Goal: Transaction & Acquisition: Purchase product/service

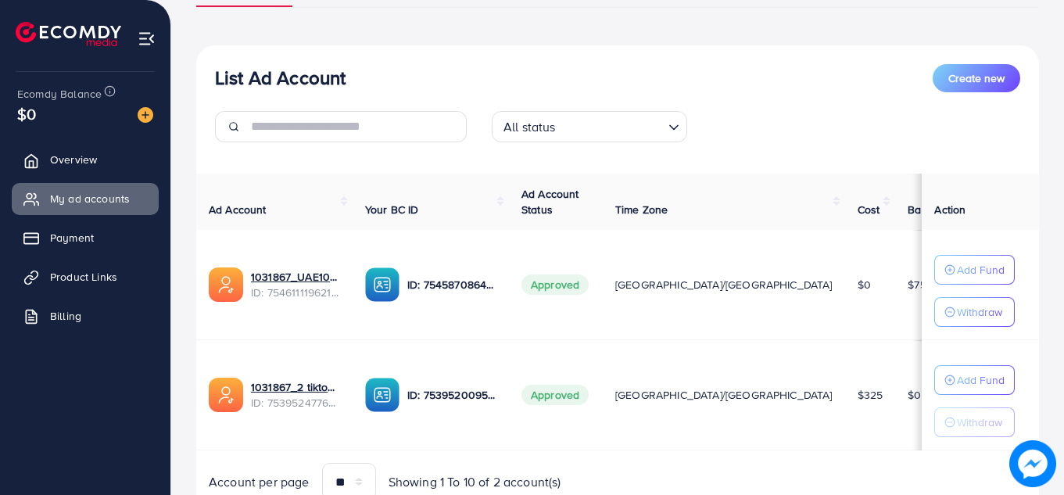
scroll to position [144, 0]
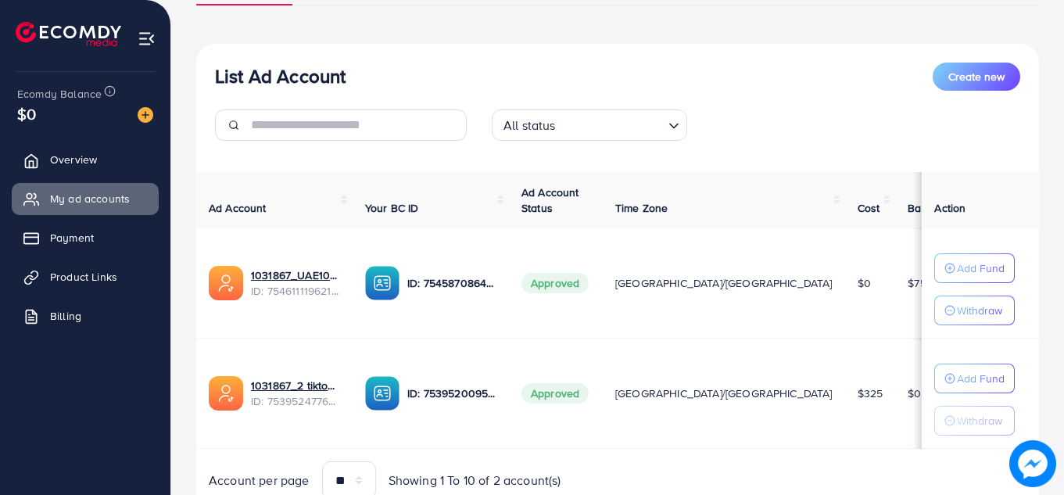
click at [1024, 162] on div "List Ad Account Create new All status Loading... Ad Account Your BC ID Ad Accou…" at bounding box center [617, 281] width 843 height 475
click at [88, 273] on span "Product Links" at bounding box center [87, 277] width 67 height 16
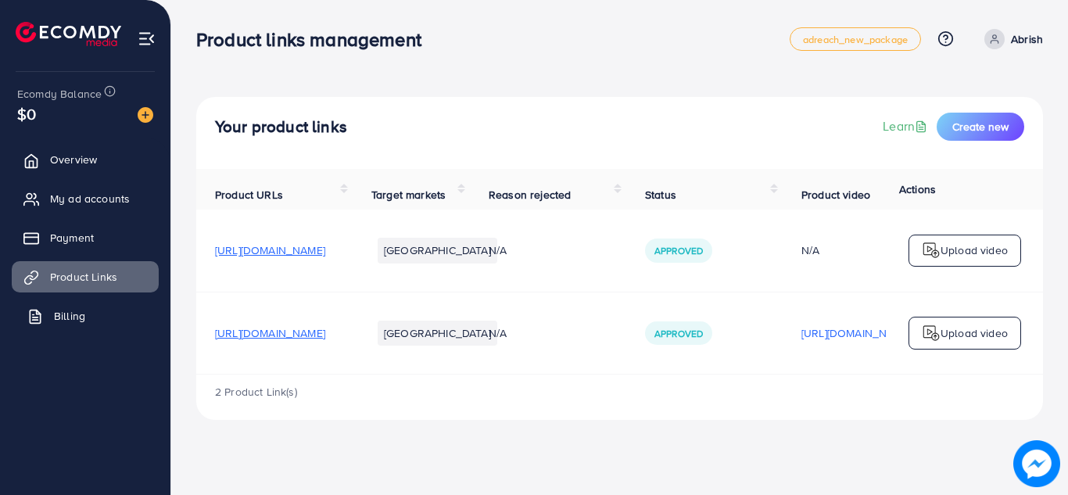
click at [81, 314] on span "Billing" at bounding box center [69, 316] width 31 height 16
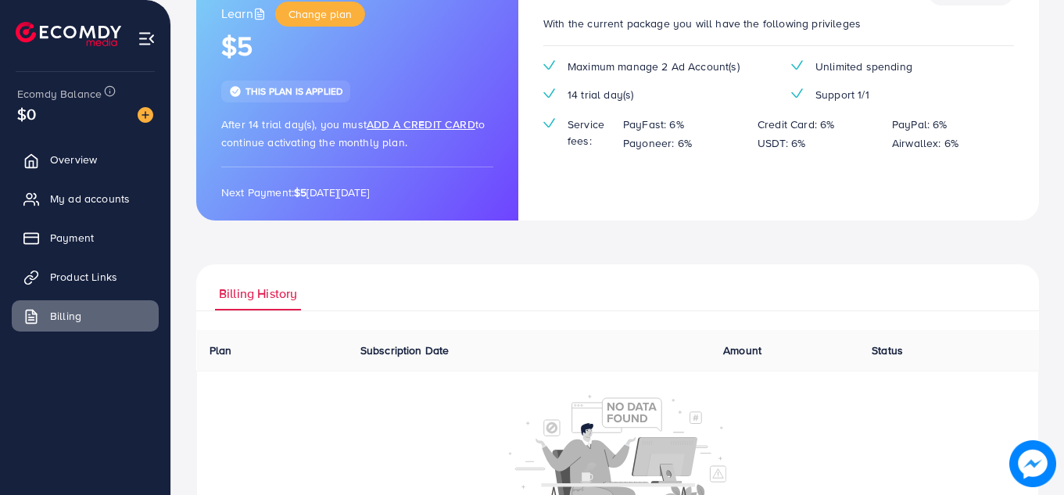
scroll to position [243, 0]
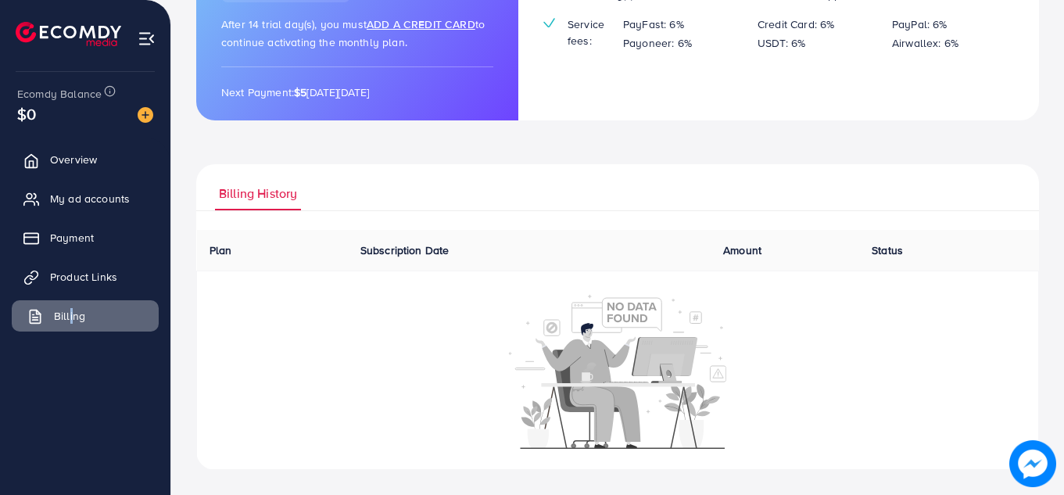
drag, startPoint x: 65, startPoint y: 298, endPoint x: 70, endPoint y: 310, distance: 13.7
click at [70, 310] on ul "Overview My ad accounts Payment Product Links Billing" at bounding box center [85, 243] width 170 height 210
click at [83, 236] on span "Payment" at bounding box center [76, 238] width 44 height 16
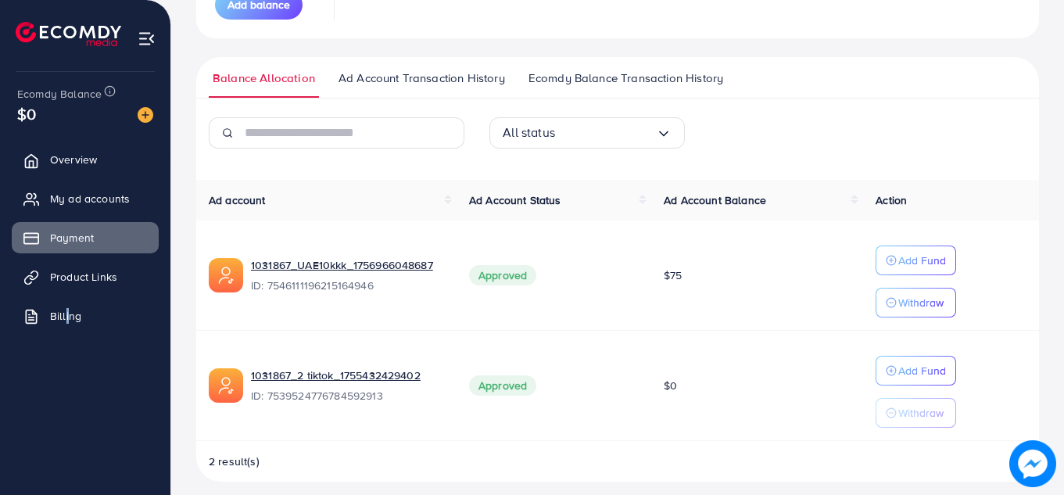
scroll to position [291, 0]
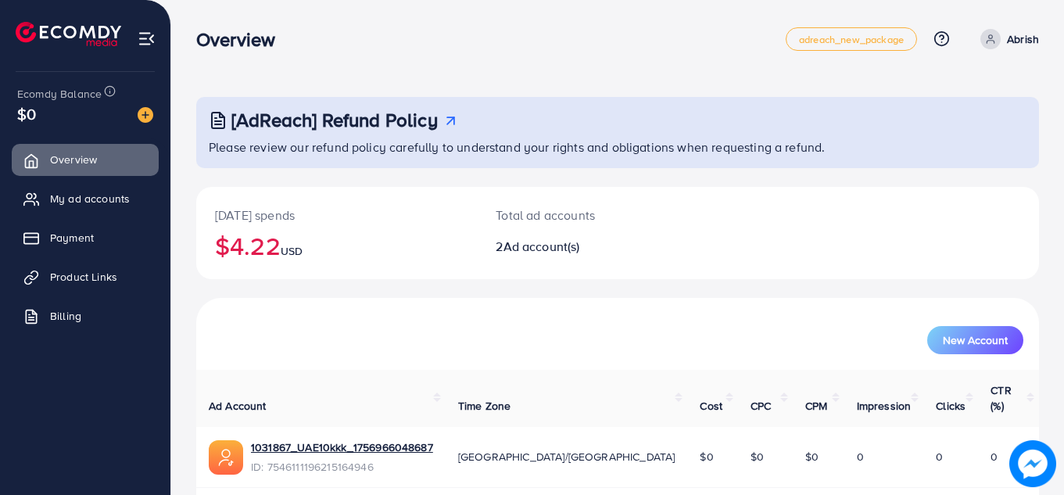
click at [1059, 137] on div "[AdReach] Refund Policy Please review our refund policy carefully to understand…" at bounding box center [617, 307] width 893 height 615
click at [451, 42] on div "Overview" at bounding box center [491, 39] width 590 height 23
click at [76, 241] on span "Payment" at bounding box center [76, 238] width 44 height 16
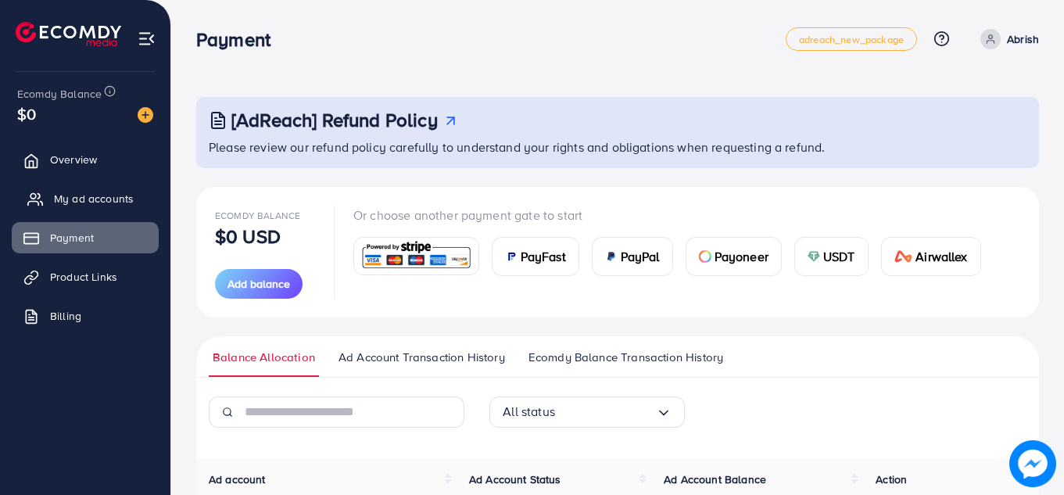
click at [102, 192] on span "My ad accounts" at bounding box center [94, 199] width 80 height 16
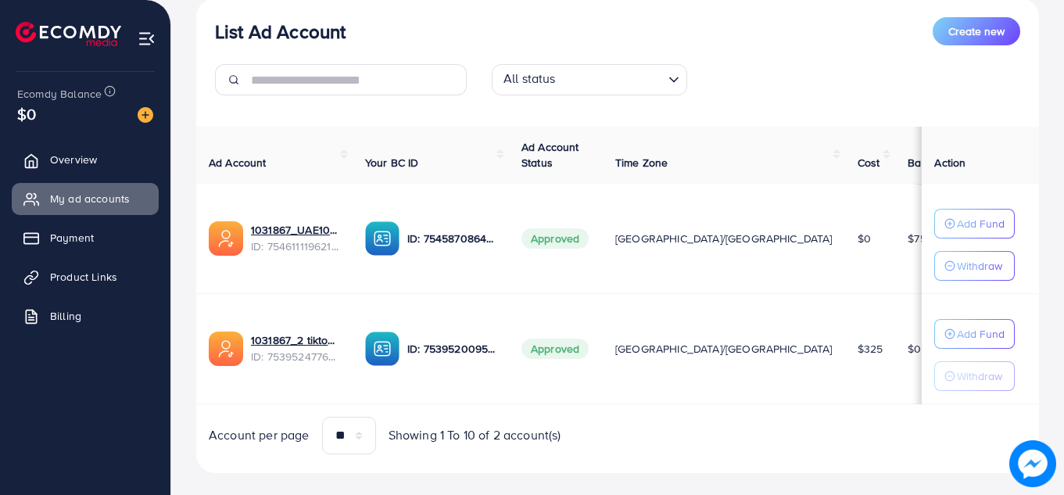
scroll to position [199, 0]
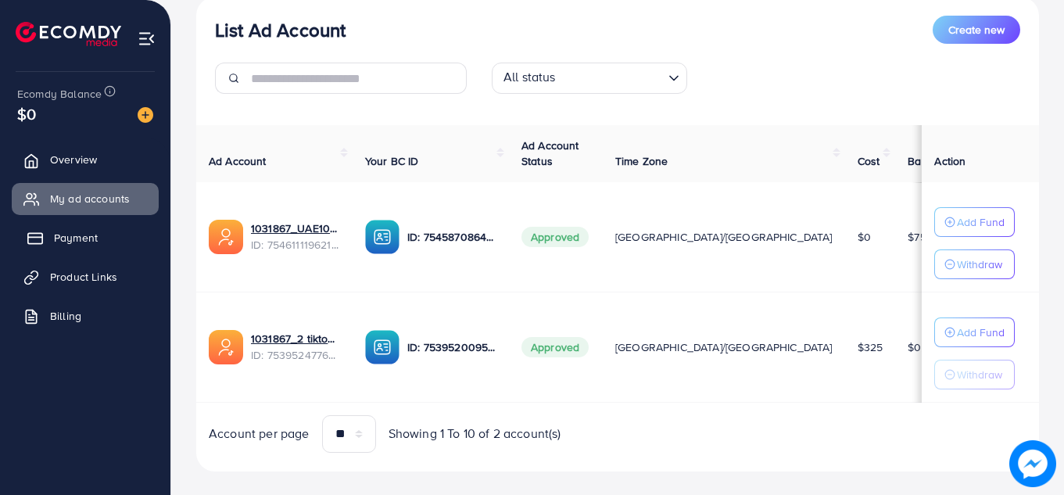
click at [79, 240] on span "Payment" at bounding box center [76, 238] width 44 height 16
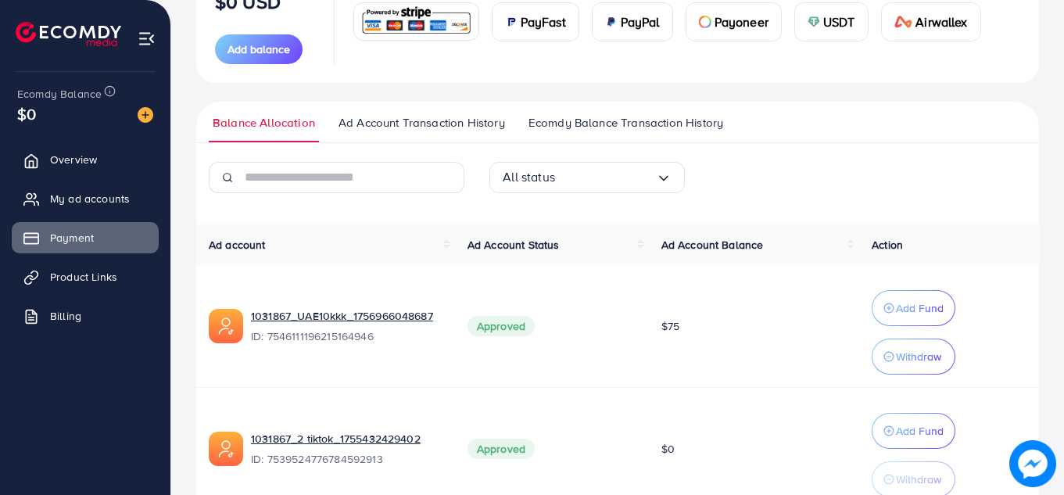
scroll to position [239, 0]
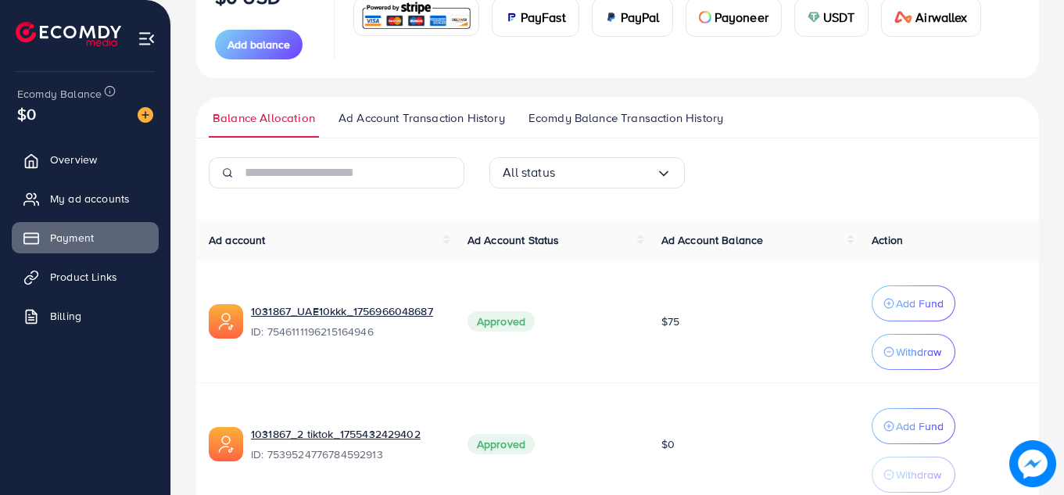
click at [405, 115] on span "Ad Account Transaction History" at bounding box center [422, 117] width 167 height 17
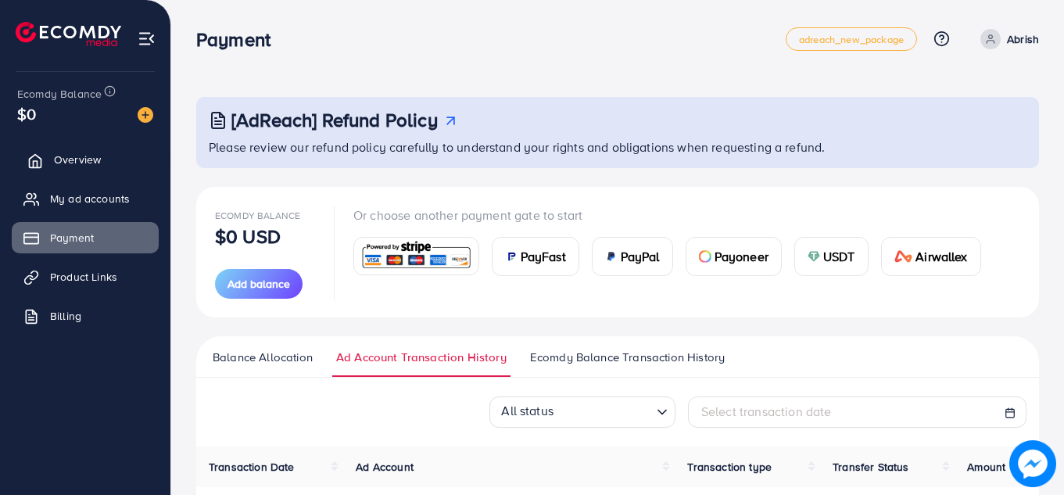
click at [86, 160] on span "Overview" at bounding box center [77, 160] width 47 height 16
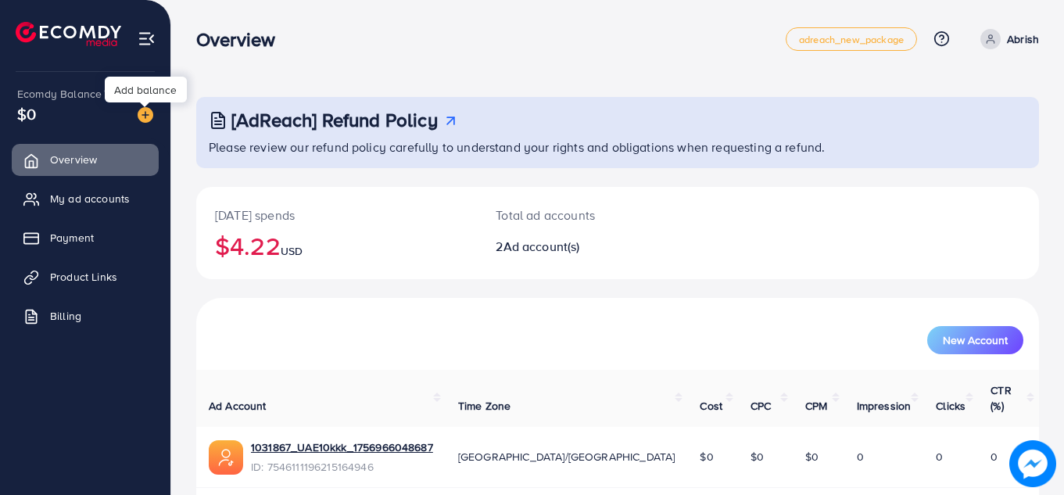
click at [145, 117] on img at bounding box center [146, 115] width 16 height 16
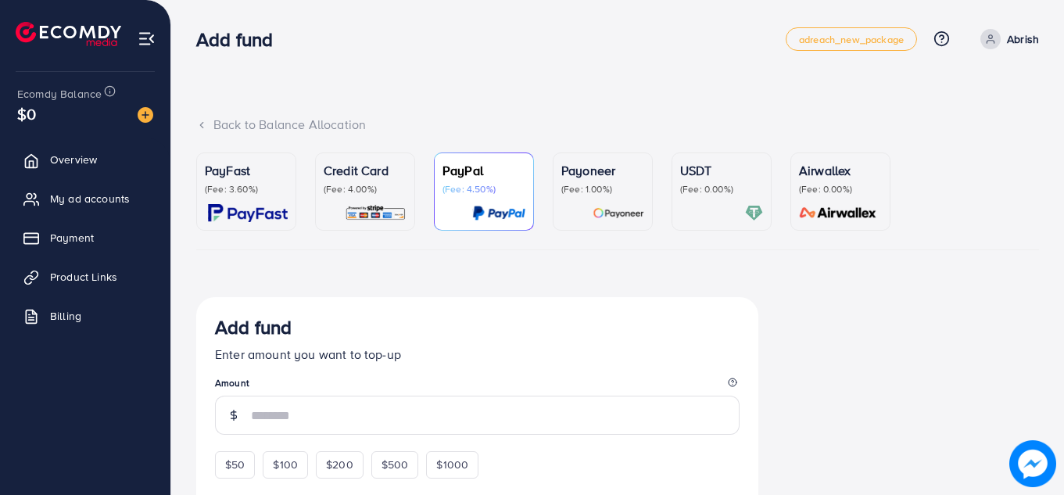
click at [253, 202] on div "PayFast (Fee: 3.60%)" at bounding box center [246, 191] width 83 height 61
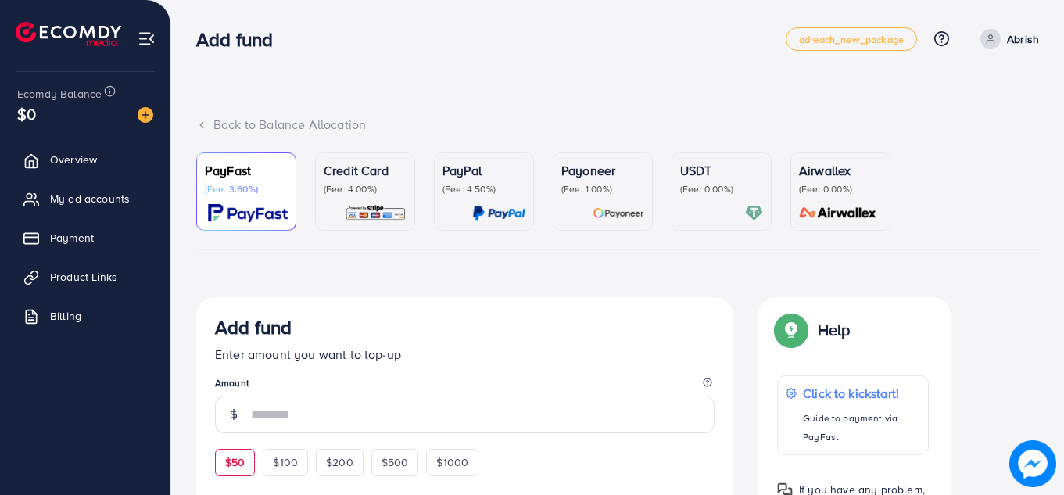
click at [235, 452] on div "$50" at bounding box center [235, 462] width 40 height 27
type input "**"
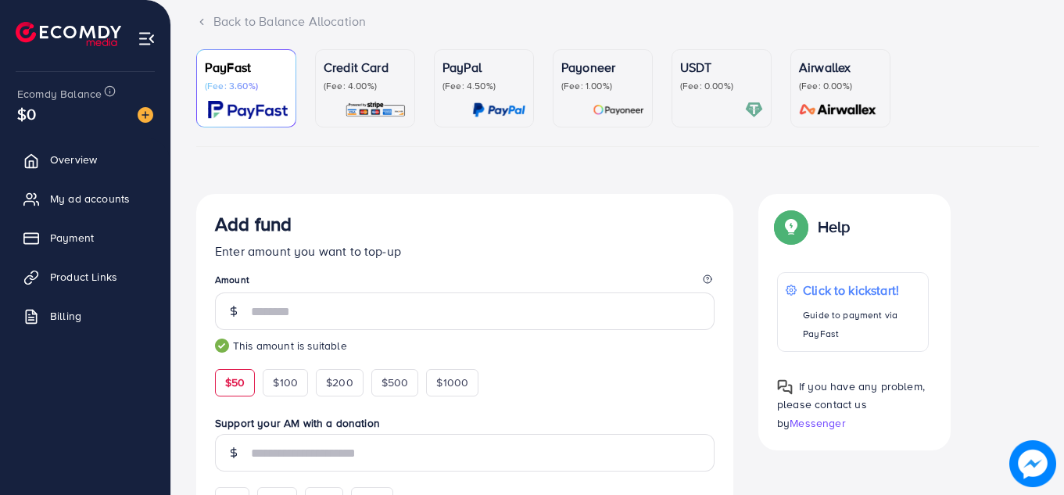
drag, startPoint x: 1065, startPoint y: 157, endPoint x: 1065, endPoint y: 173, distance: 15.6
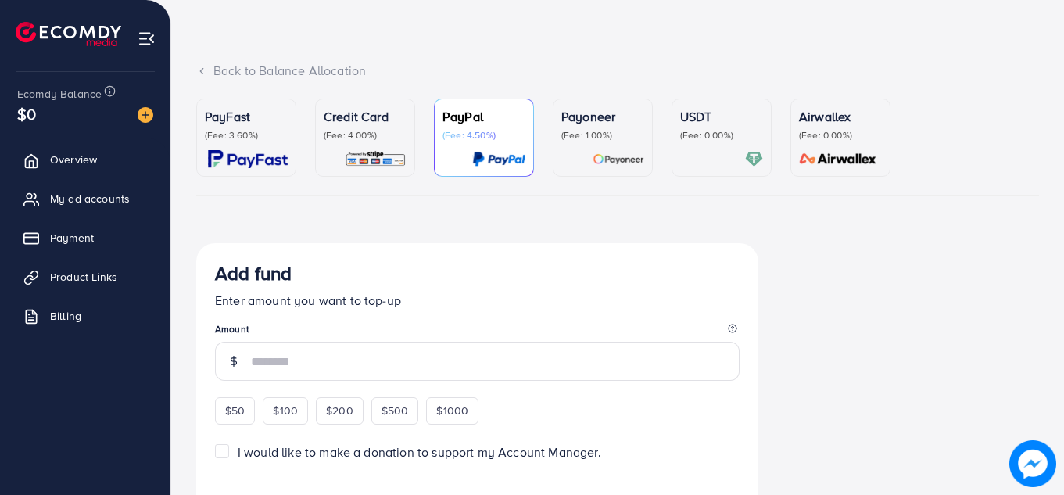
scroll to position [59, 0]
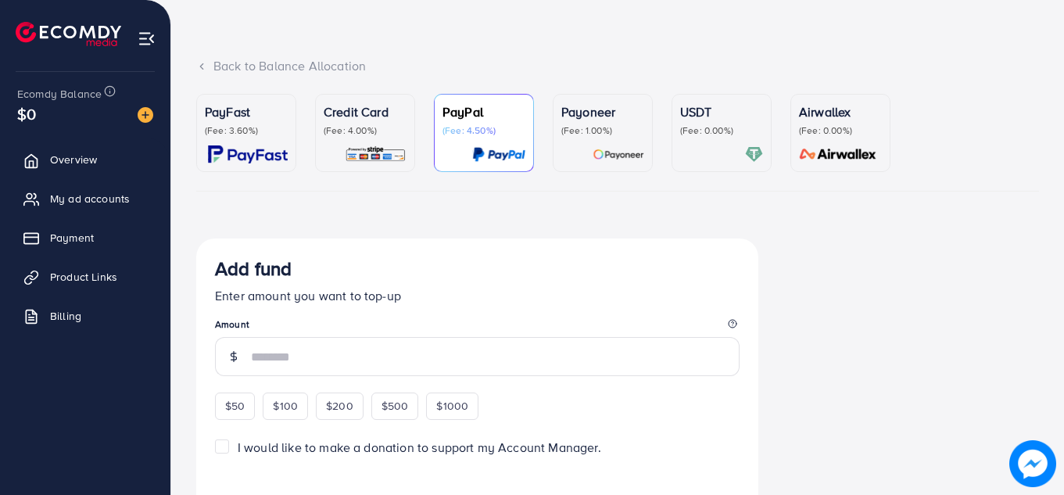
click at [228, 124] on p "(Fee: 3.60%)" at bounding box center [246, 130] width 83 height 13
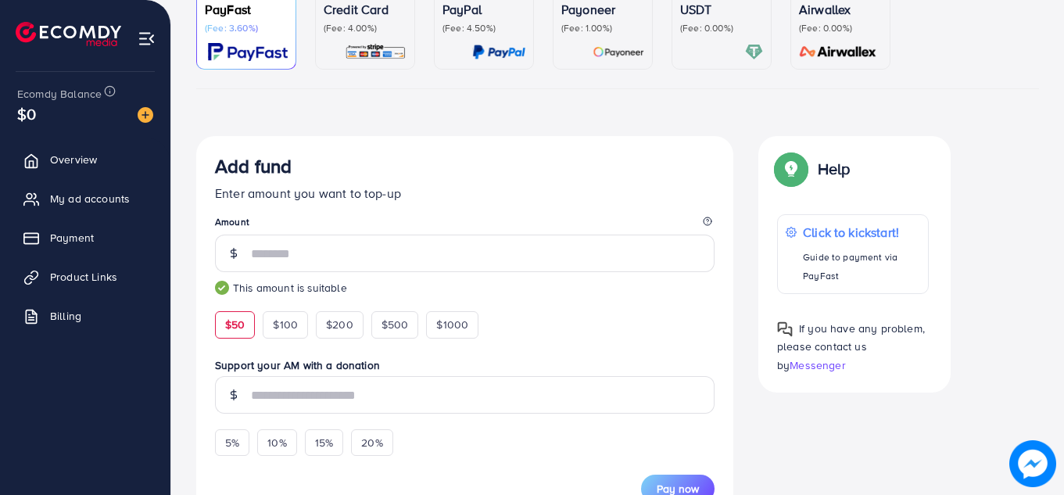
scroll to position [203, 0]
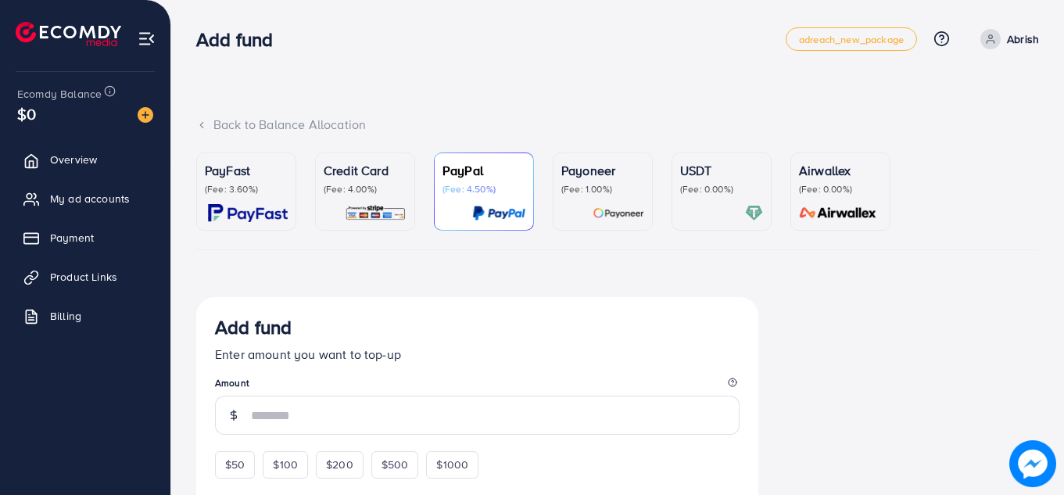
click at [246, 188] on p "(Fee: 3.60%)" at bounding box center [246, 189] width 83 height 13
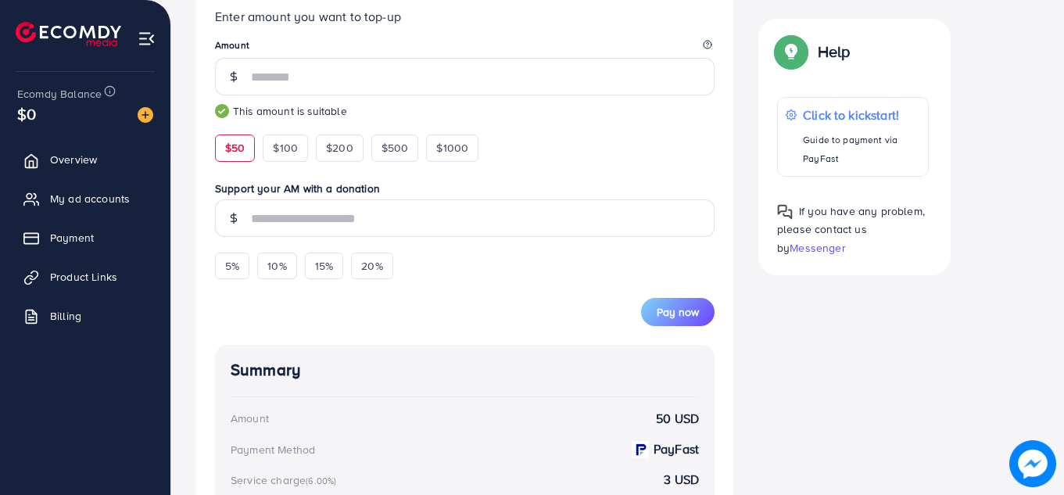
scroll to position [425, 0]
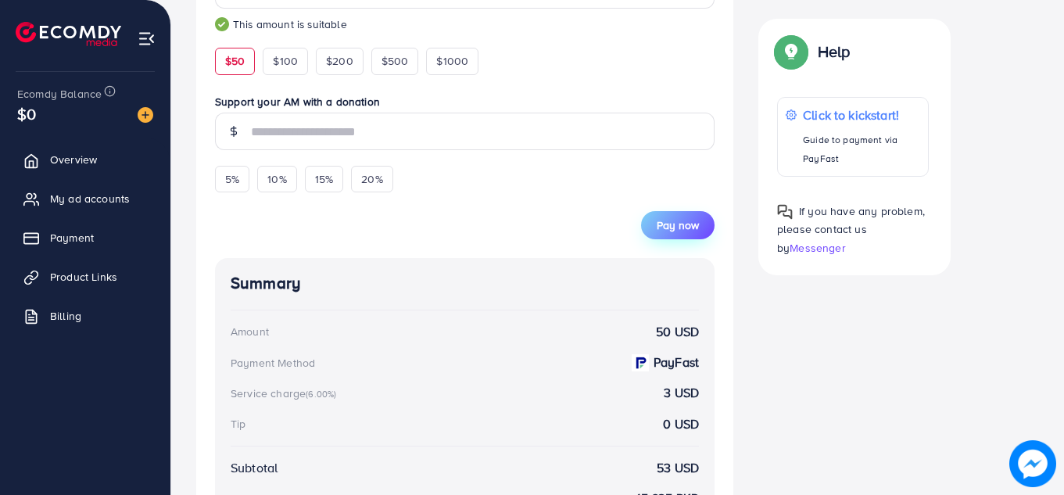
click at [678, 227] on span "Pay now" at bounding box center [678, 225] width 42 height 16
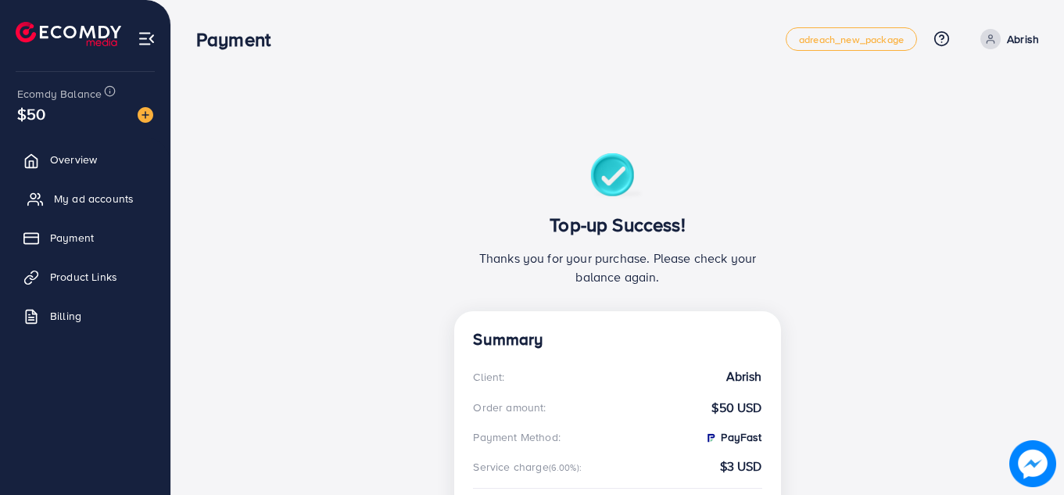
click at [70, 195] on span "My ad accounts" at bounding box center [94, 199] width 80 height 16
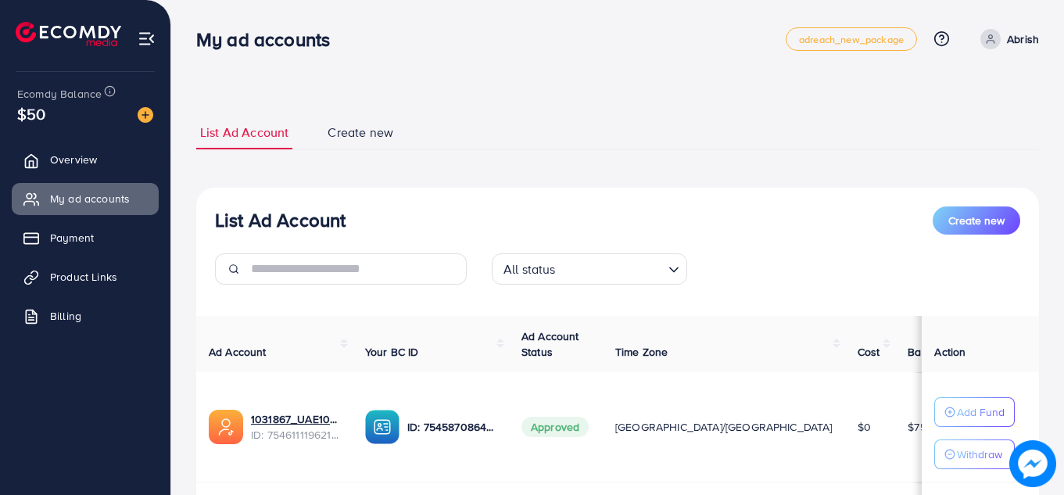
drag, startPoint x: 1061, startPoint y: 84, endPoint x: 1057, endPoint y: 106, distance: 22.2
click at [1057, 106] on div "List Ad Account Create new List Ad Account Create new All status Loading... Ad …" at bounding box center [617, 352] width 893 height 705
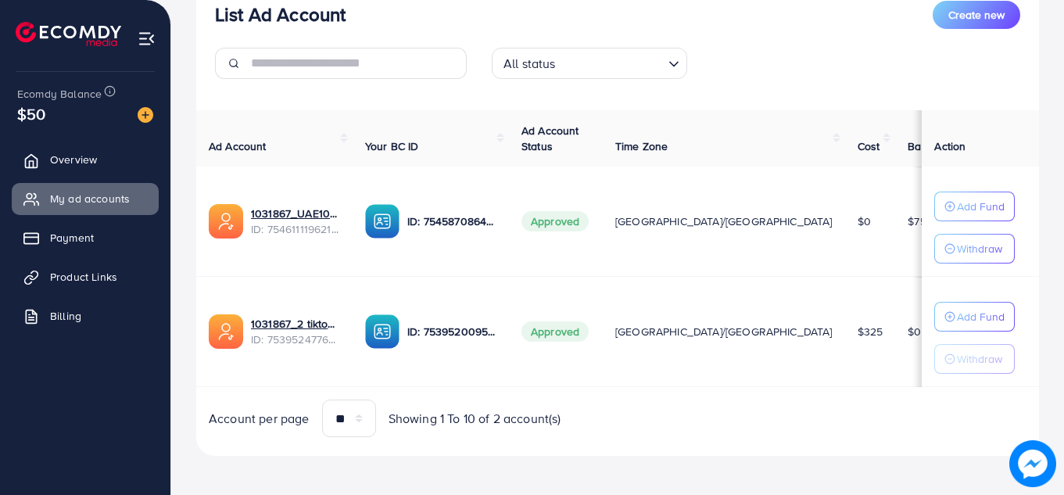
scroll to position [210, 0]
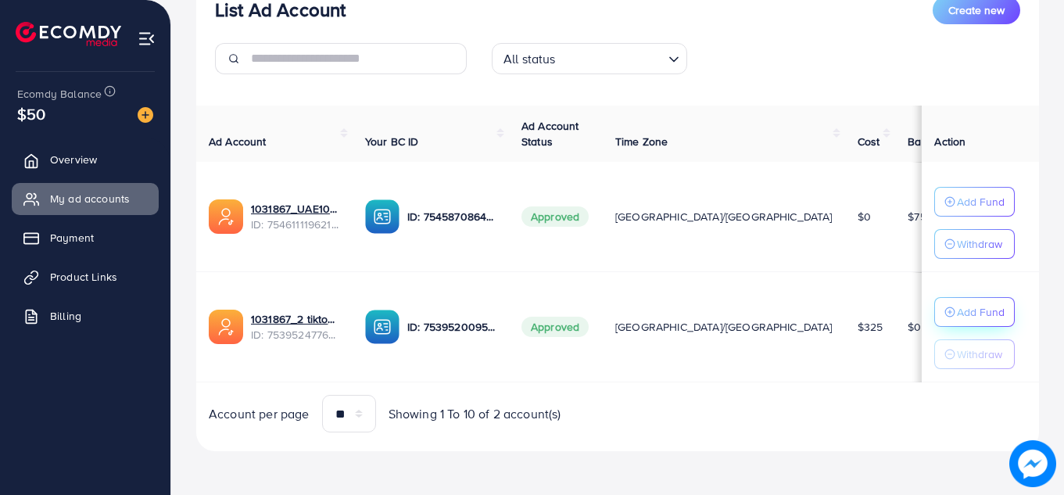
click at [949, 323] on button "Add Fund" at bounding box center [974, 312] width 81 height 30
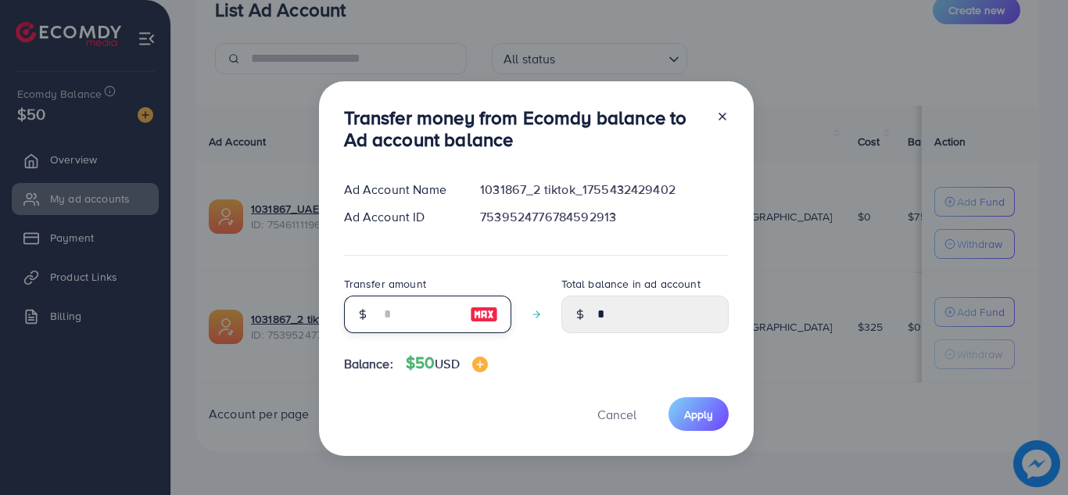
click at [414, 315] on input "number" at bounding box center [419, 315] width 78 height 38
type input "*"
type input "****"
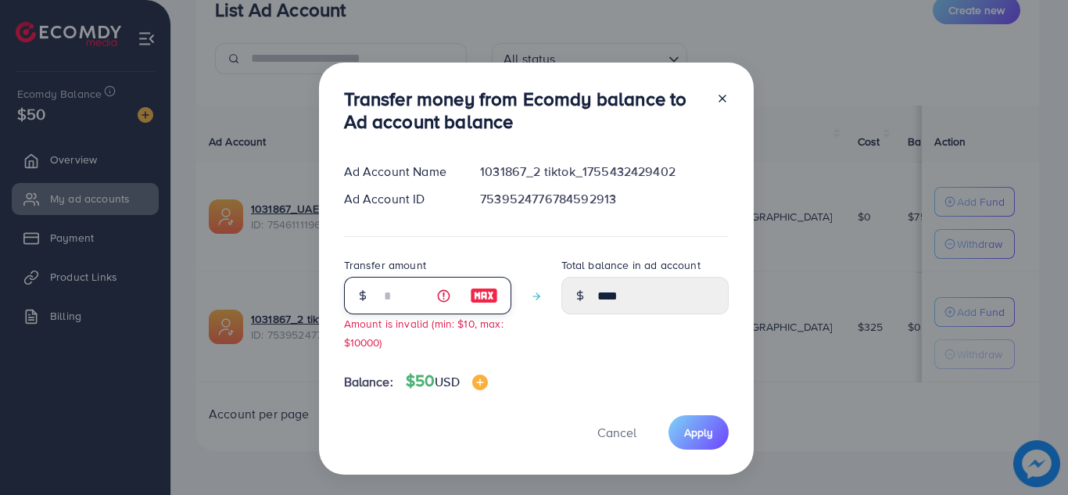
type input "**"
type input "*****"
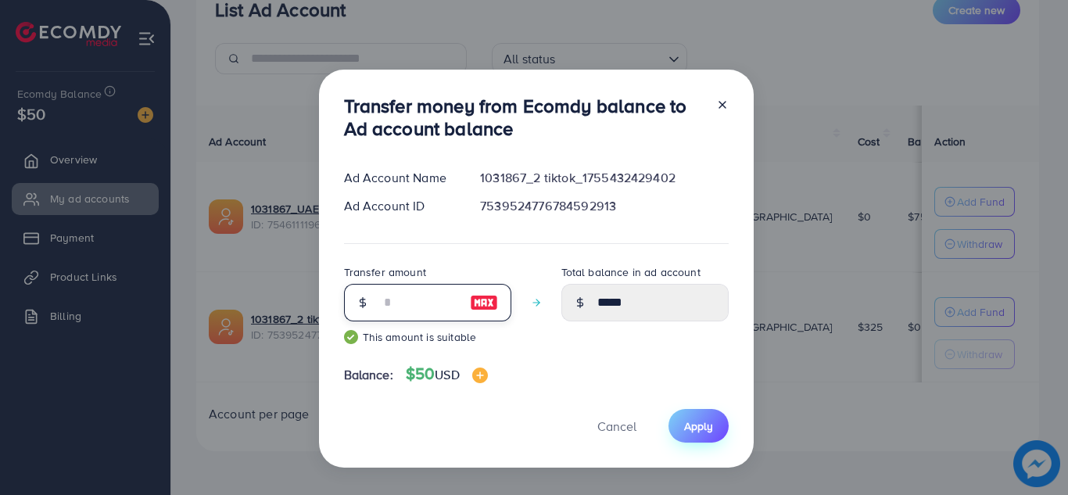
type input "**"
click at [708, 432] on span "Apply" at bounding box center [698, 426] width 29 height 16
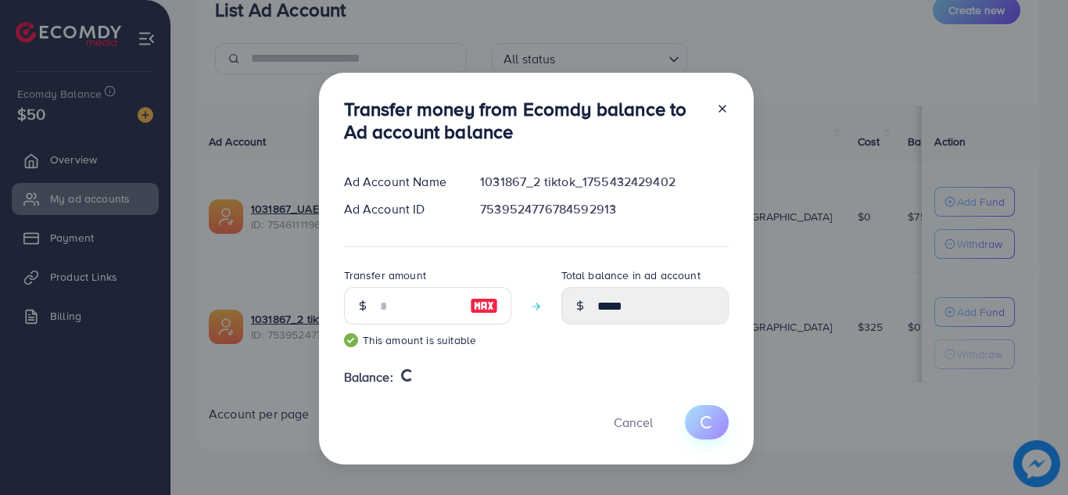
type input "*"
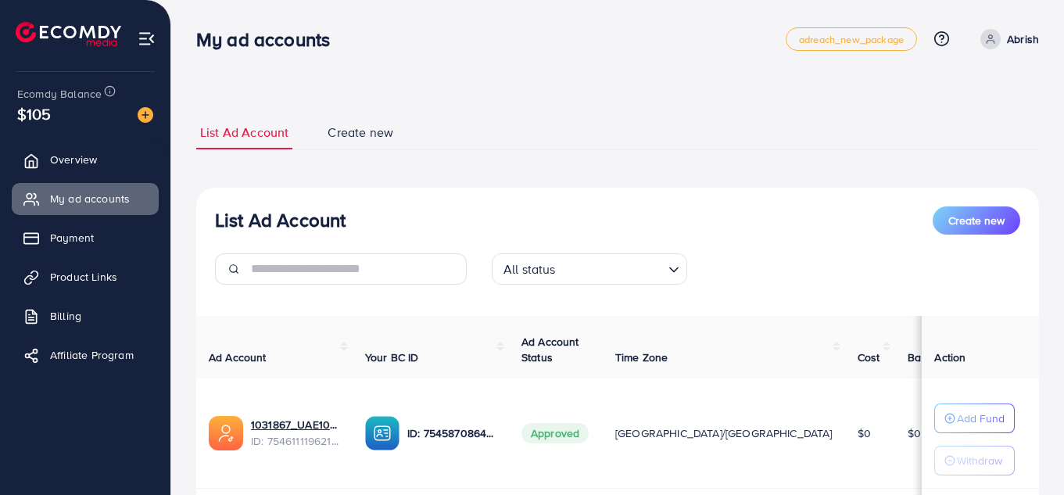
click at [672, 175] on div "List Ad Account Create new List Ad Account Create new All status Loading... Ad …" at bounding box center [617, 392] width 843 height 552
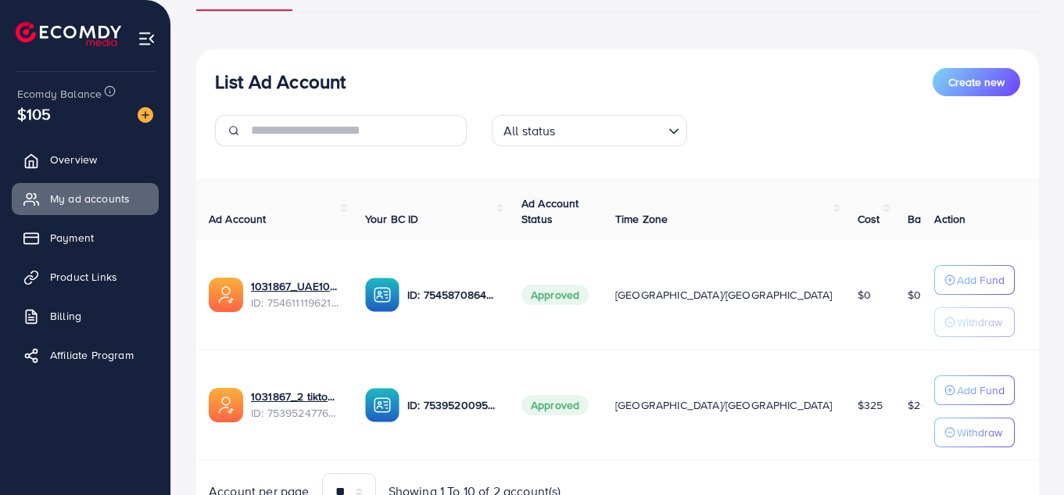
scroll to position [0, 88]
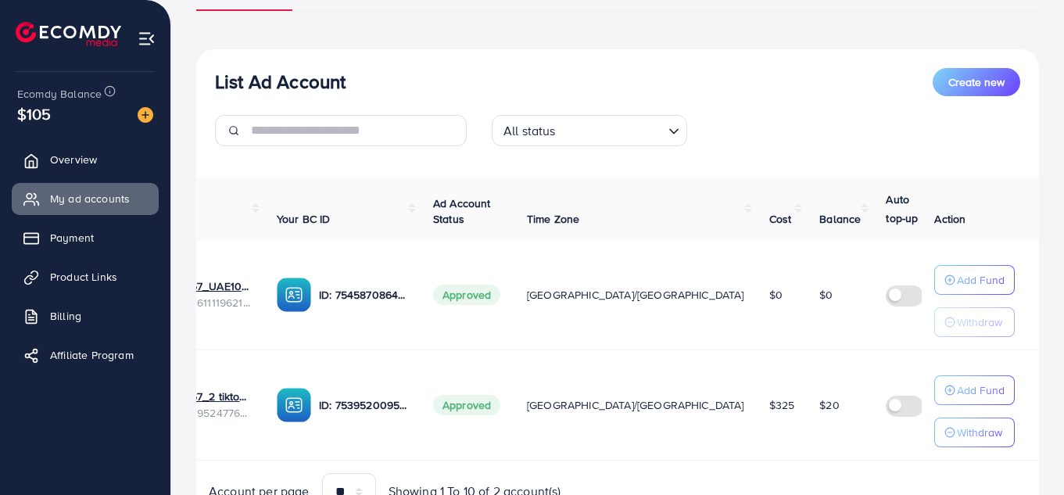
drag, startPoint x: 754, startPoint y: 373, endPoint x: 600, endPoint y: 43, distance: 364.1
click at [600, 43] on div "List Ad Account Create new List Ad Account Create new All status Loading... Ad …" at bounding box center [617, 253] width 843 height 552
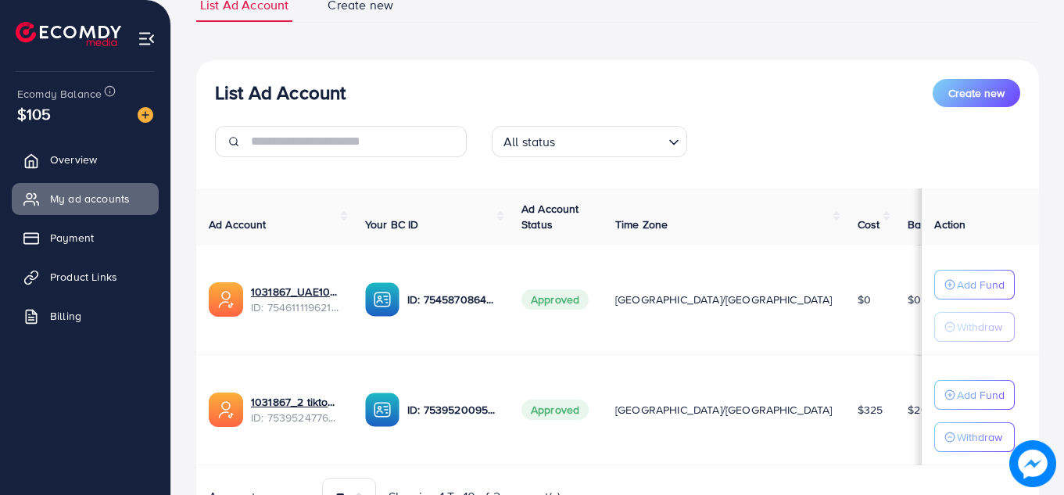
scroll to position [134, 0]
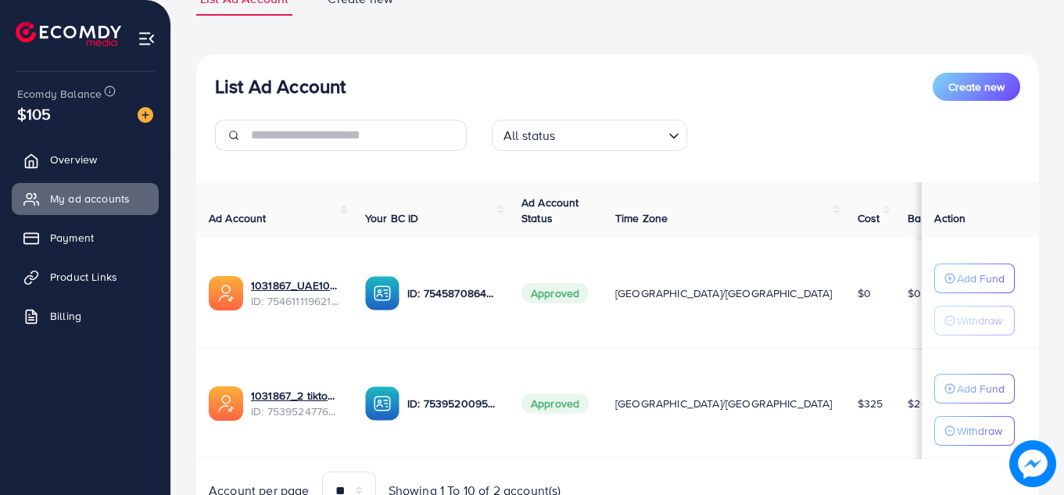
click at [1063, 155] on div "List Ad Account Create new List Ad Account Create new All status Loading... Ad …" at bounding box center [617, 218] width 893 height 705
click at [775, 112] on div "List Ad Account Create new All status Loading..." at bounding box center [617, 118] width 843 height 91
click at [70, 278] on span "Product Links" at bounding box center [87, 277] width 67 height 16
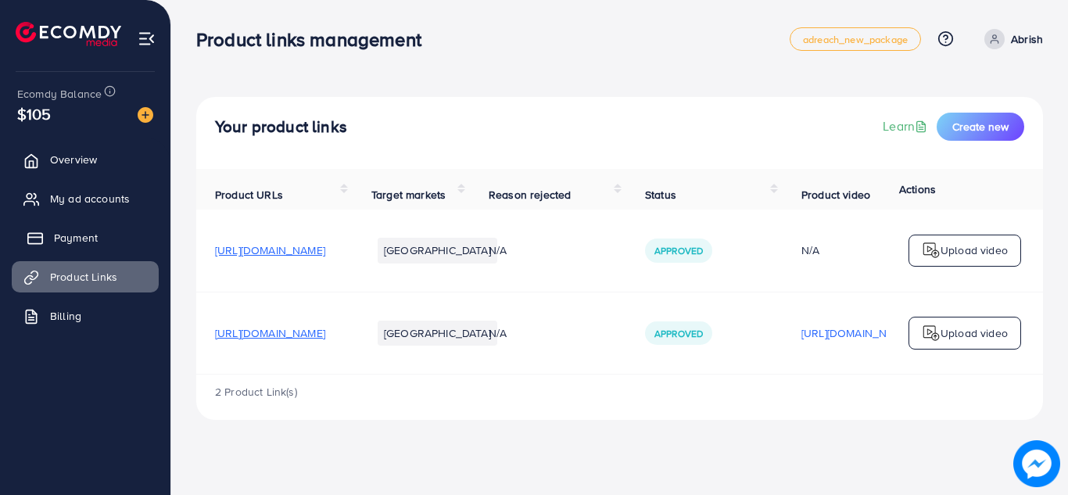
click at [79, 223] on link "Payment" at bounding box center [85, 237] width 147 height 31
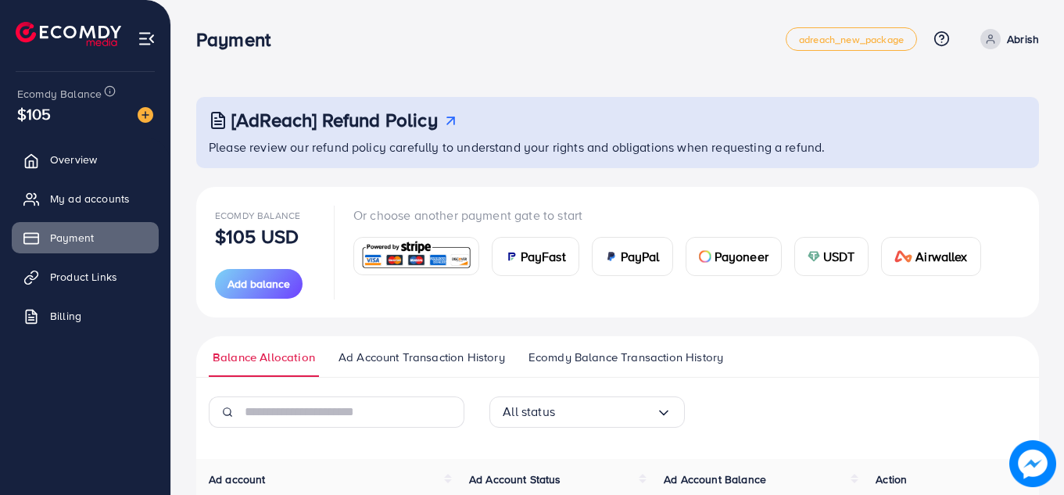
click at [475, 361] on span "Ad Account Transaction History" at bounding box center [422, 357] width 167 height 17
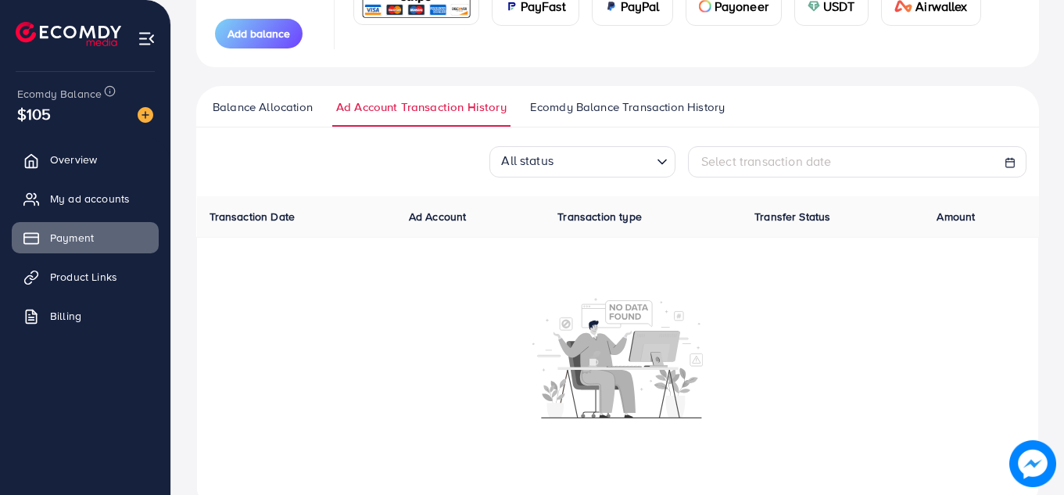
scroll to position [289, 0]
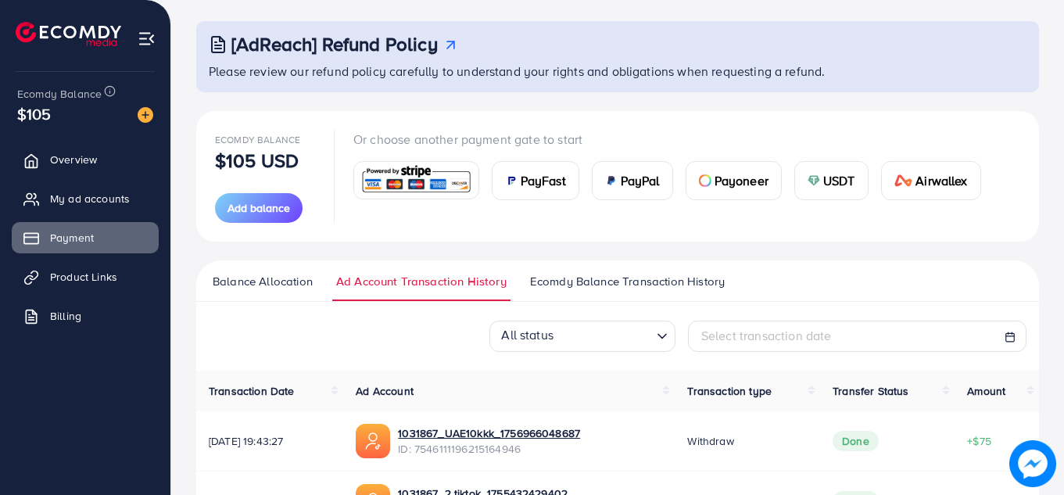
scroll to position [94, 0]
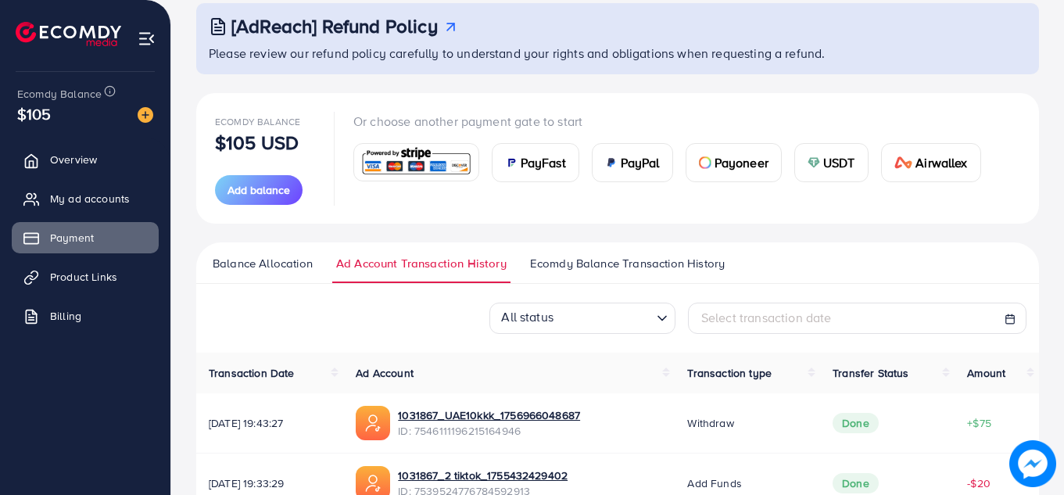
click at [564, 166] on span "PayFast" at bounding box center [543, 162] width 45 height 19
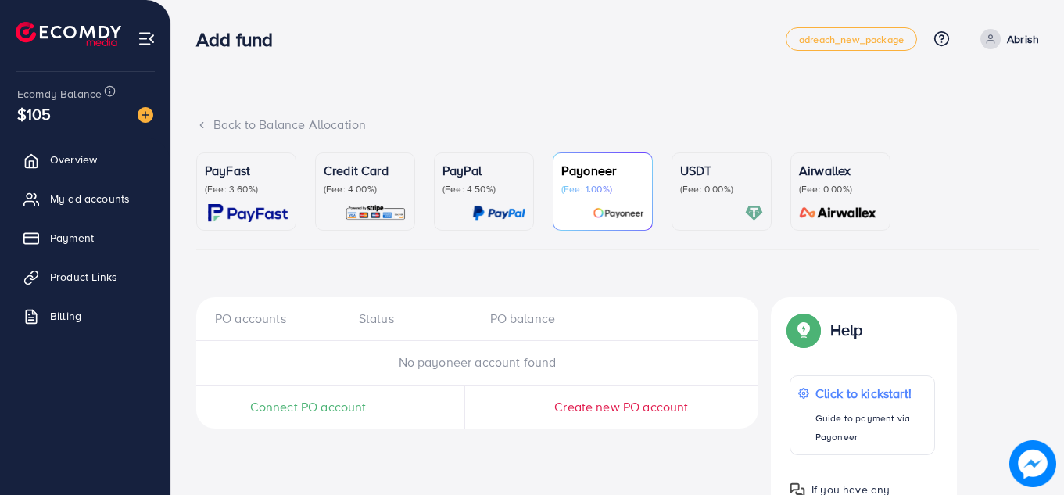
click at [501, 192] on p "(Fee: 4.50%)" at bounding box center [484, 189] width 83 height 13
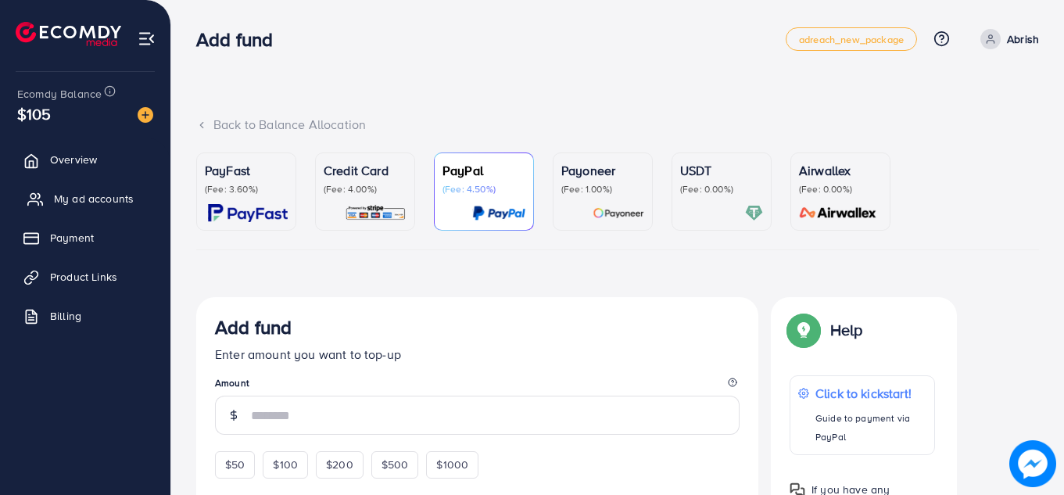
click at [98, 193] on span "My ad accounts" at bounding box center [94, 199] width 80 height 16
